Goal: Transaction & Acquisition: Purchase product/service

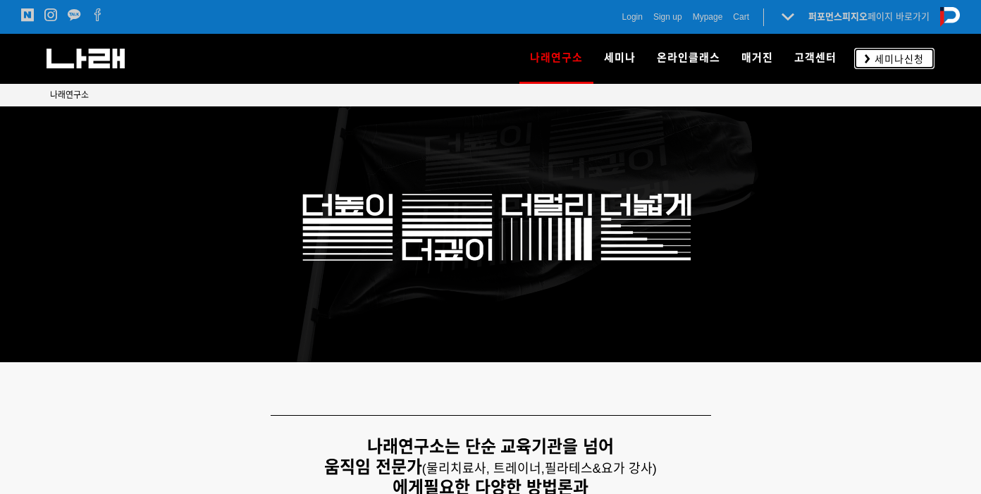
click at [906, 54] on span "세미나신청" at bounding box center [897, 59] width 54 height 14
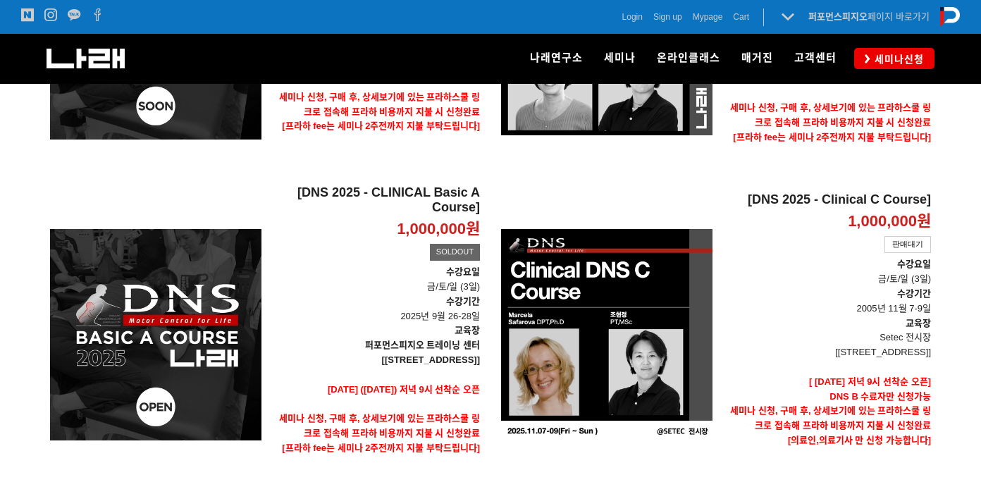
scroll to position [705, 0]
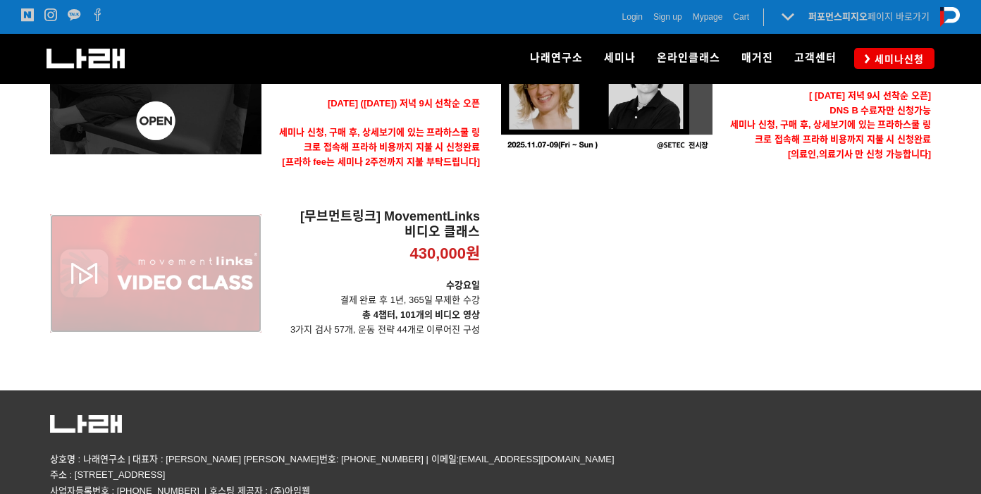
click at [240, 245] on div "[무브먼트링크] MovementLinks 비디오 클래스 430,000원 TIME SALE" at bounding box center [155, 273] width 211 height 128
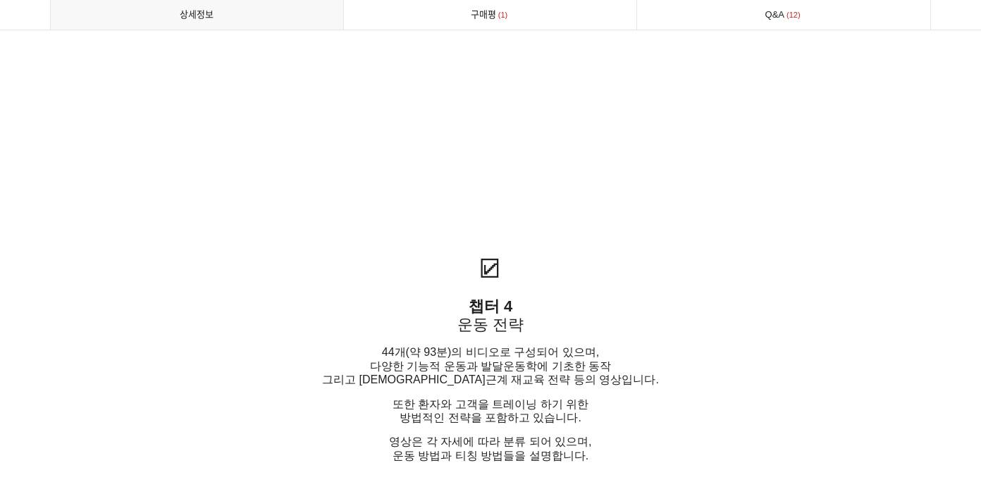
scroll to position [3524, 0]
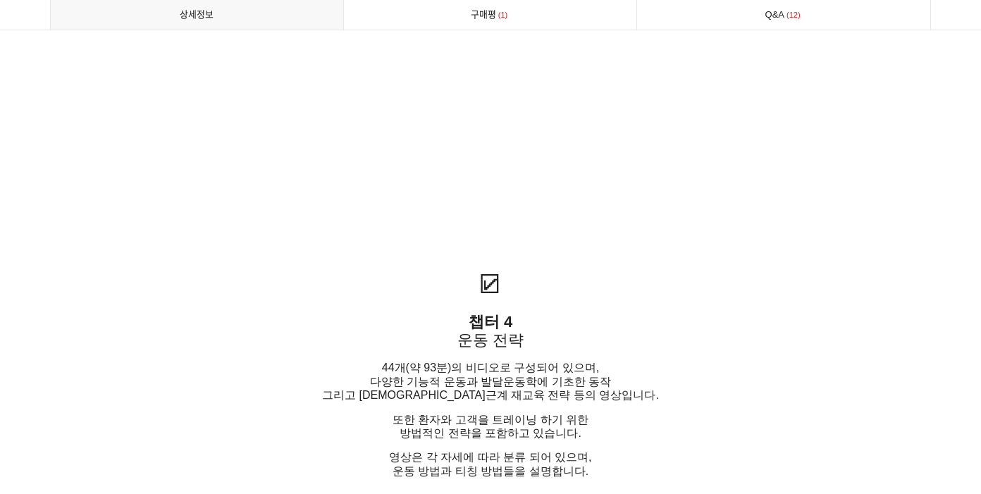
drag, startPoint x: 445, startPoint y: 336, endPoint x: 732, endPoint y: 313, distance: 287.8
click at [732, 306] on p "☑︎" at bounding box center [490, 155] width 881 height 302
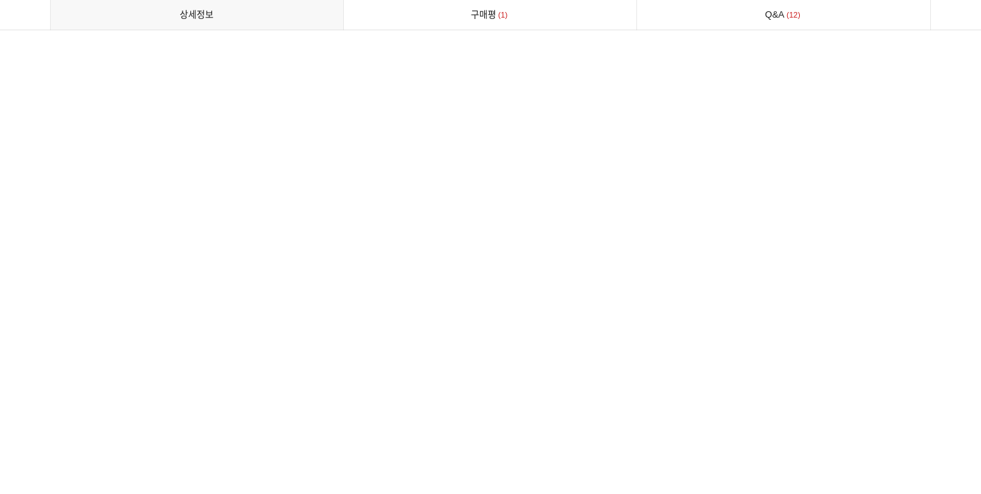
scroll to position [6062, 0]
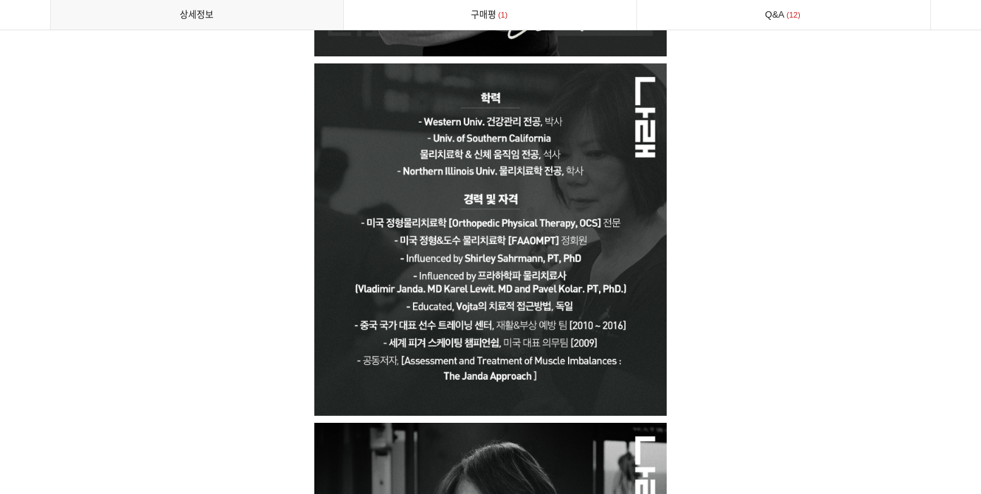
drag, startPoint x: 802, startPoint y: 73, endPoint x: 921, endPoint y: 105, distance: 122.6
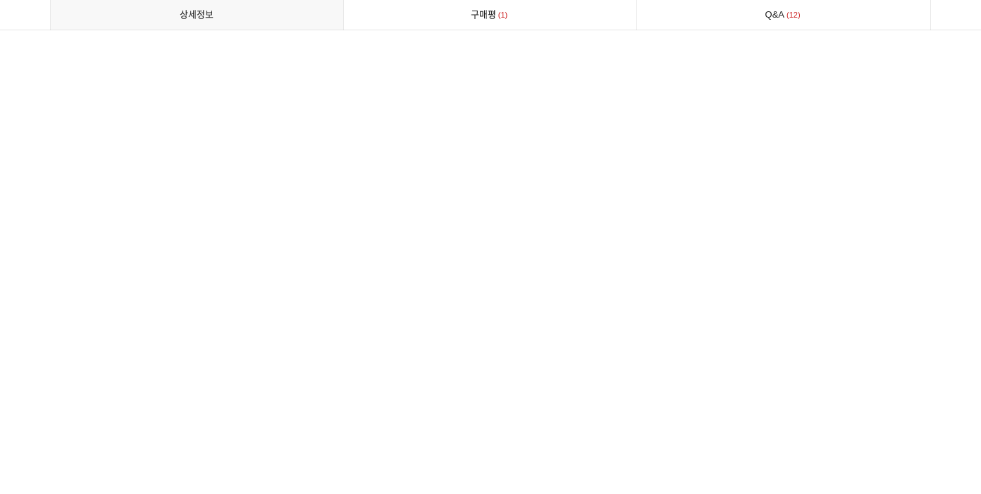
scroll to position [7683, 0]
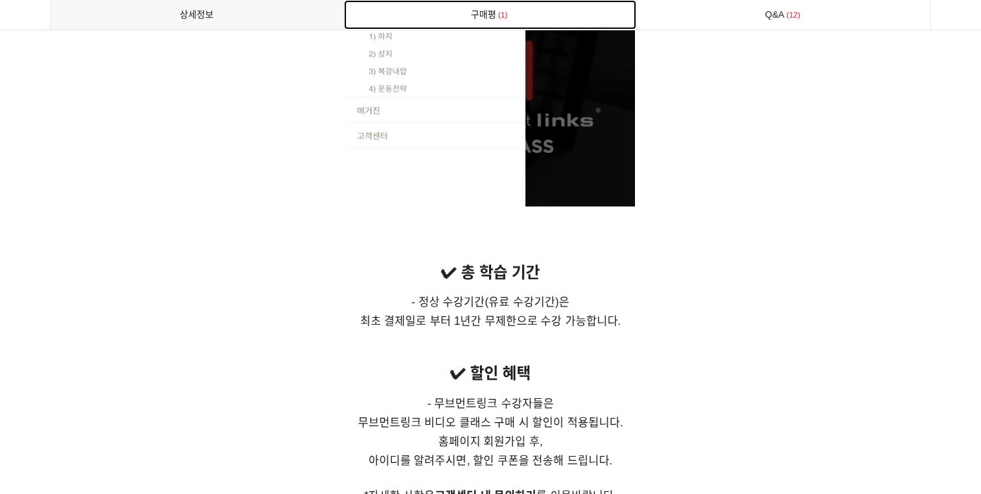
click at [510, 14] on link "구매평 1" at bounding box center [490, 15] width 293 height 30
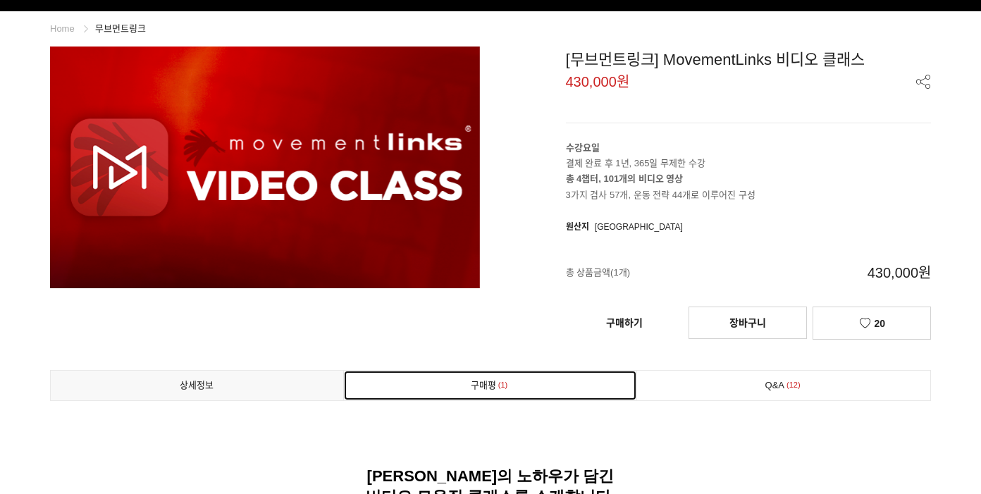
scroll to position [37, 0]
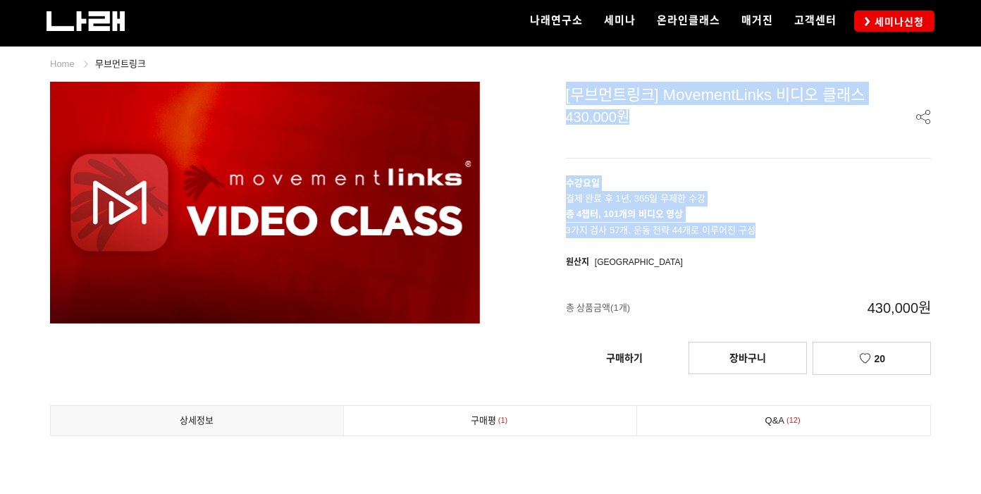
drag, startPoint x: 758, startPoint y: 226, endPoint x: 562, endPoint y: 85, distance: 242.0
click at [562, 85] on div "[무브먼트링크] MovementLinks 비디오 클래스 430,000원 수강요일 결제 완료 후 1년, 365일 무제한 수강 총 4챕터, 101…" at bounding box center [716, 231] width 430 height 299
click at [714, 140] on header "[무브먼트링크] MovementLinks 비디오 클래스 430,000원" at bounding box center [749, 120] width 366 height 77
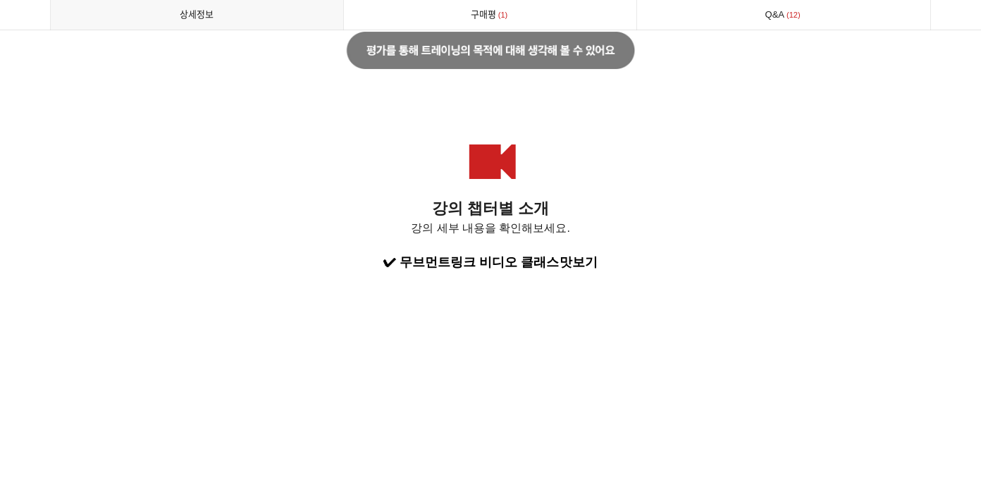
scroll to position [2504, 0]
